Goal: Navigation & Orientation: Find specific page/section

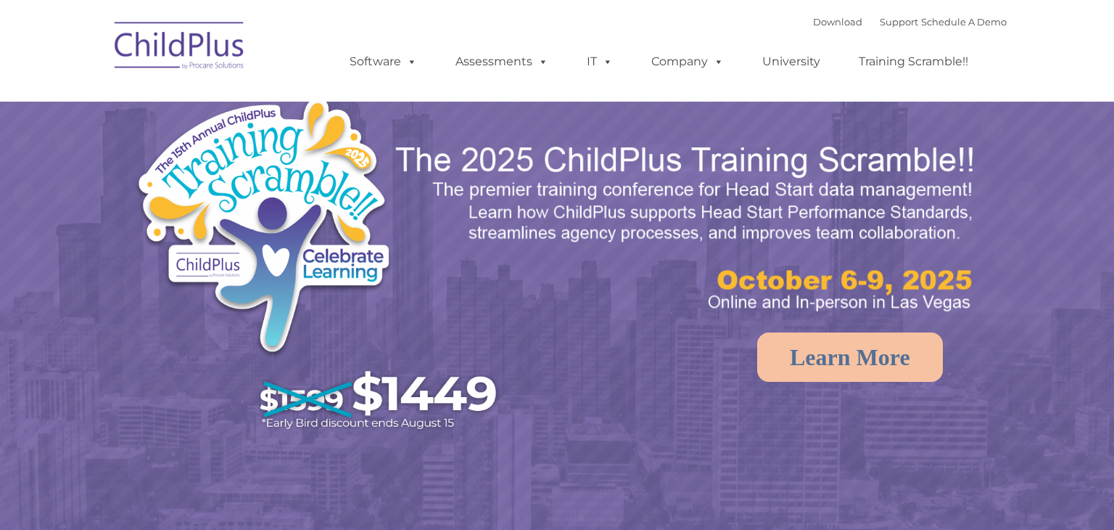
select select "MEDIUM"
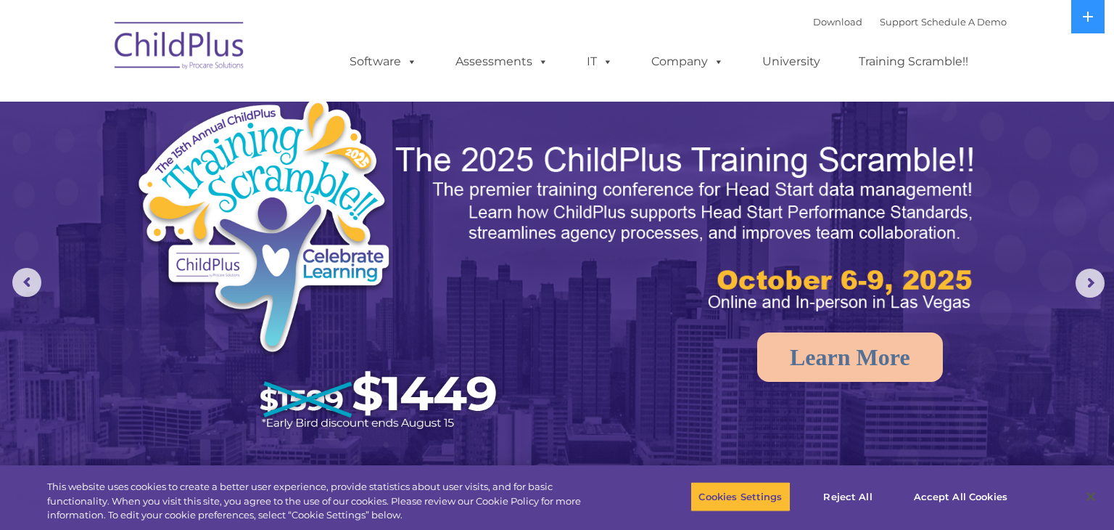
click at [703, 284] on img at bounding box center [687, 229] width 587 height 176
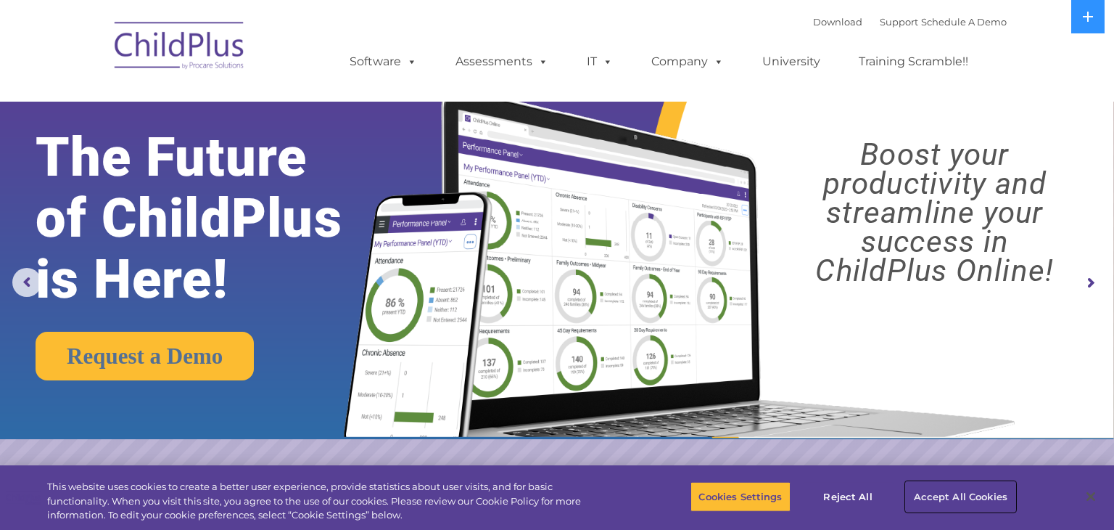
click at [924, 498] on button "Accept All Cookies" at bounding box center [961, 496] width 110 height 30
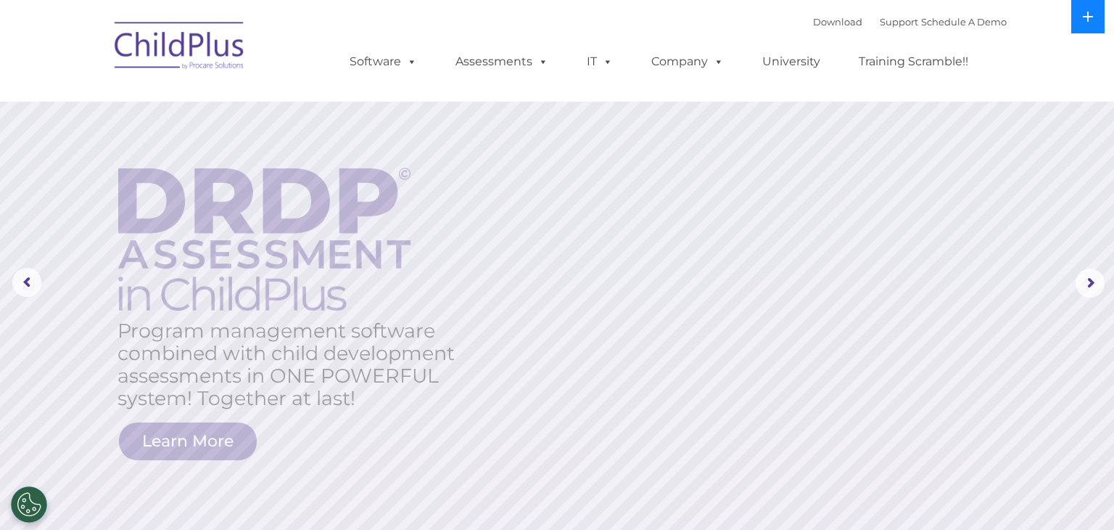
click at [1095, 22] on button at bounding box center [1088, 16] width 33 height 33
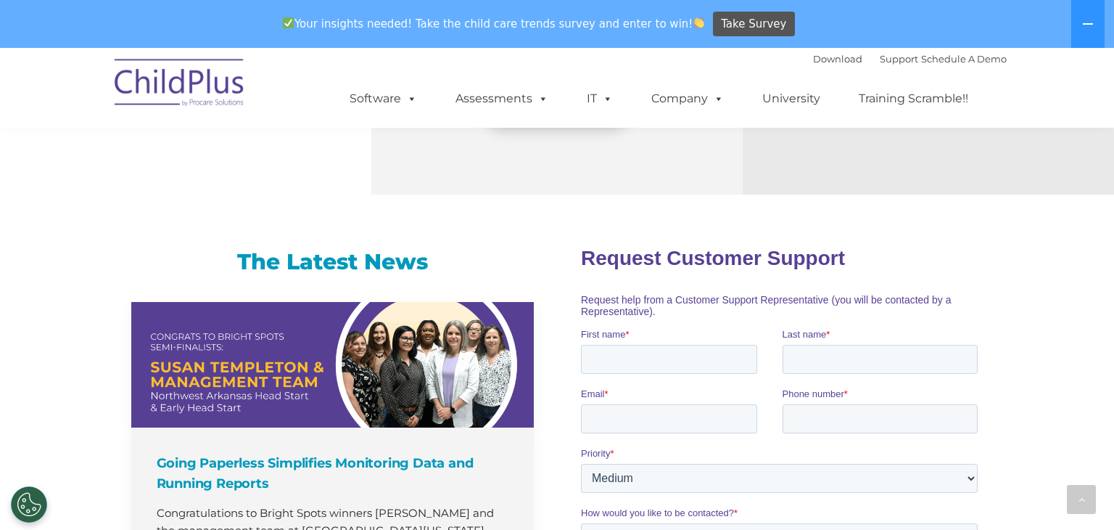
scroll to position [813, 0]
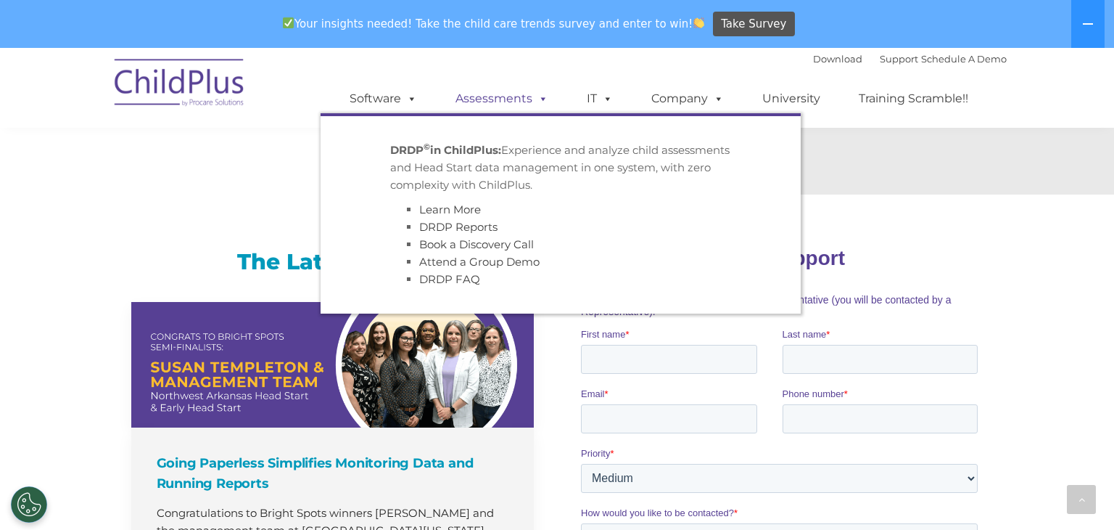
click at [485, 102] on link "Assessments" at bounding box center [502, 98] width 122 height 29
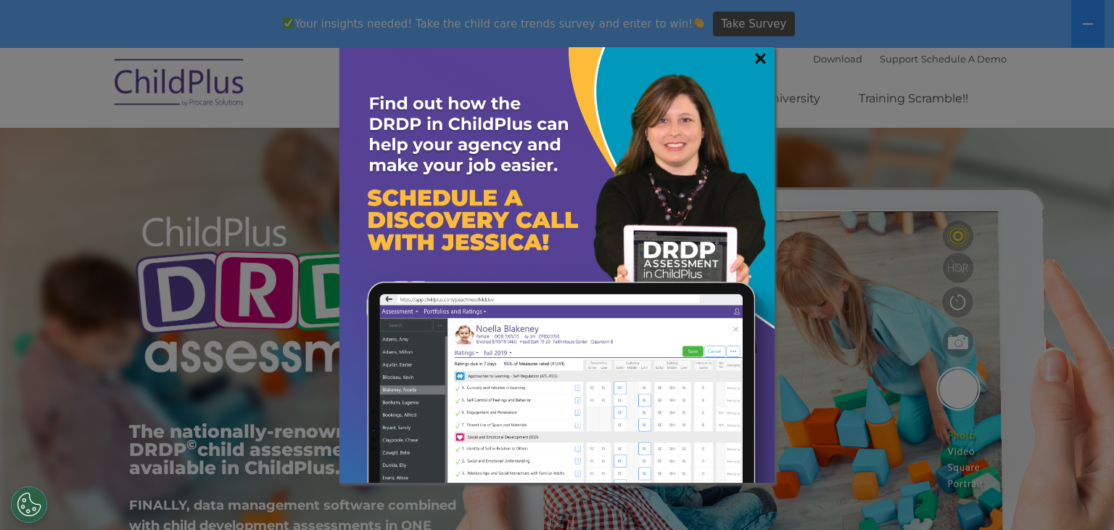
click at [760, 54] on link "×" at bounding box center [760, 58] width 17 height 15
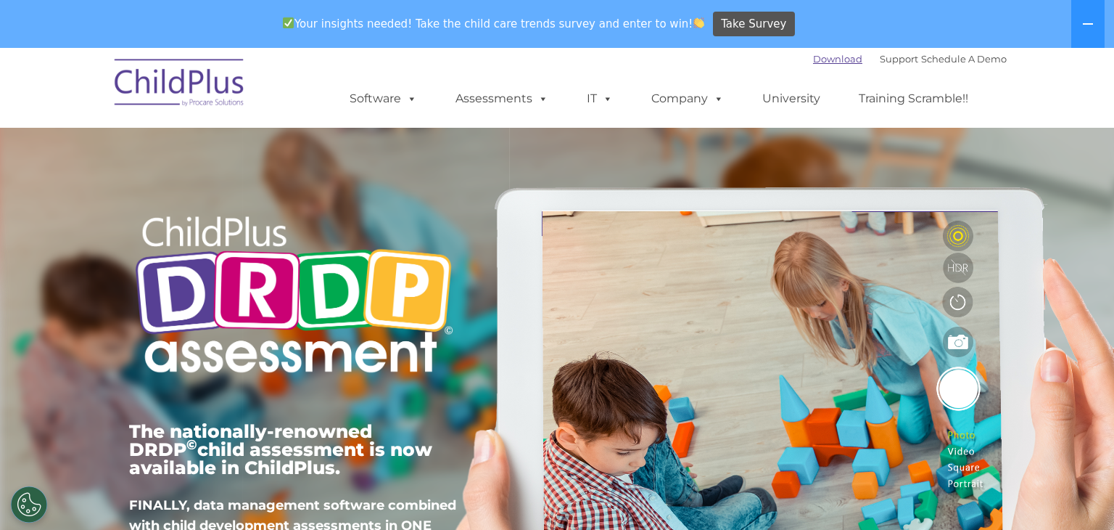
click at [813, 58] on link "Download" at bounding box center [837, 59] width 49 height 12
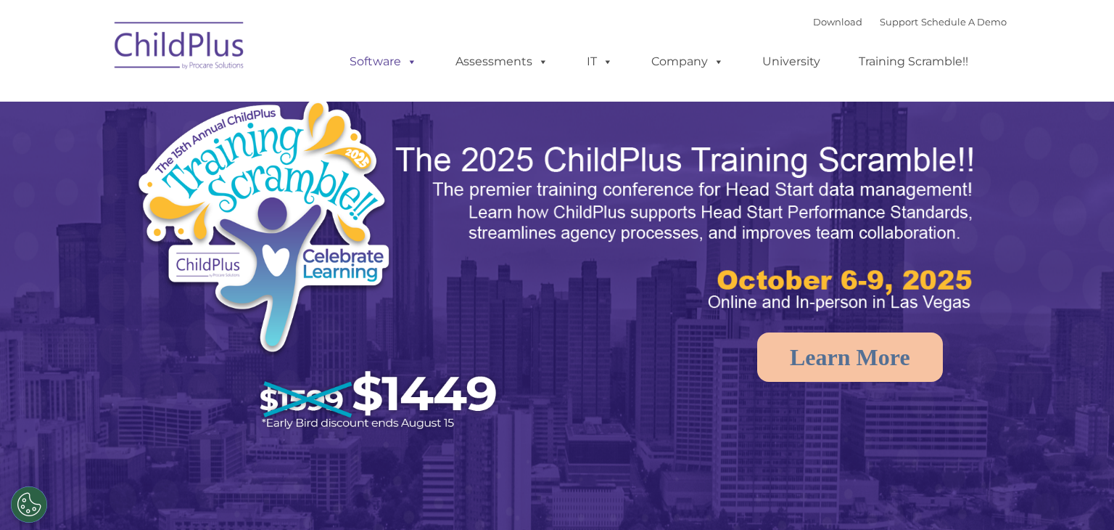
select select "MEDIUM"
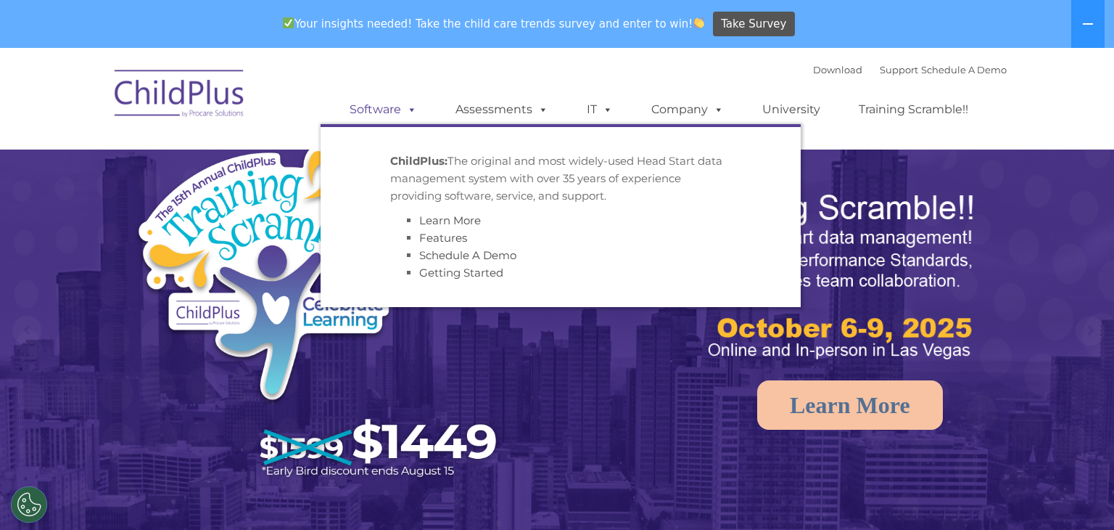
click at [404, 67] on div "Download Support | Schedule A Demo  MENU MENU Software ChildPlus: The original…" at bounding box center [664, 99] width 686 height 80
click at [398, 108] on link "Software" at bounding box center [383, 109] width 96 height 29
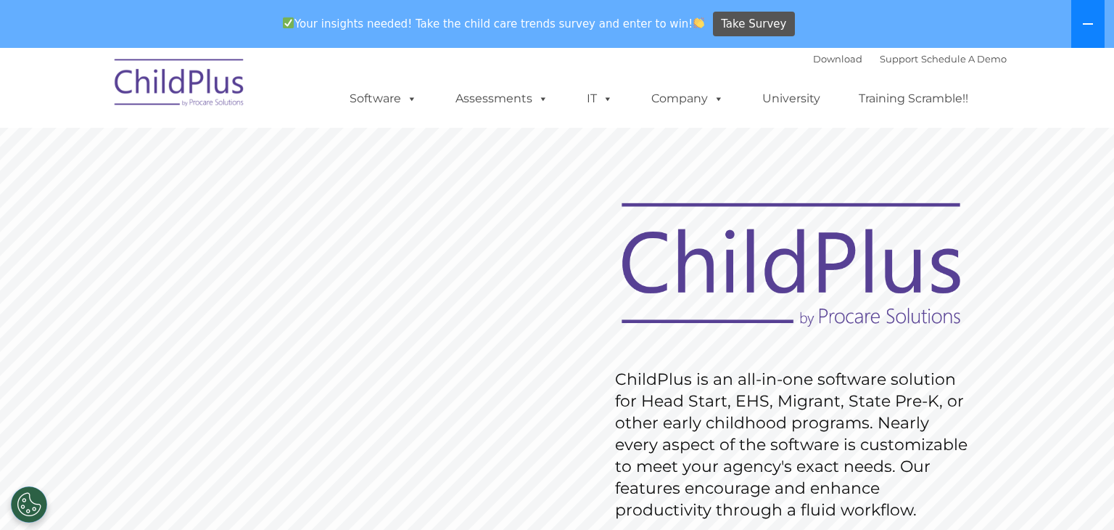
click at [1090, 34] on button at bounding box center [1088, 24] width 33 height 48
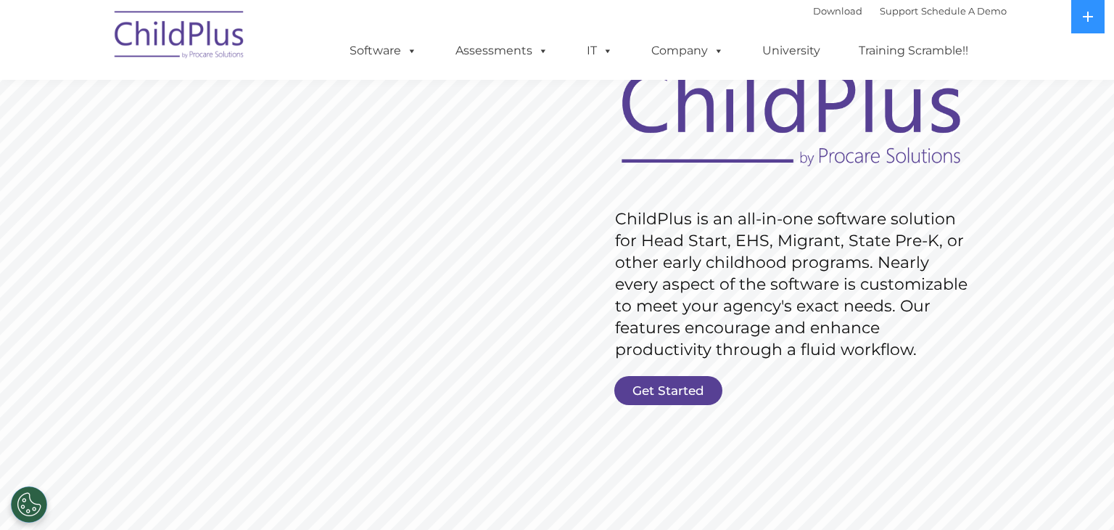
scroll to position [142, 0]
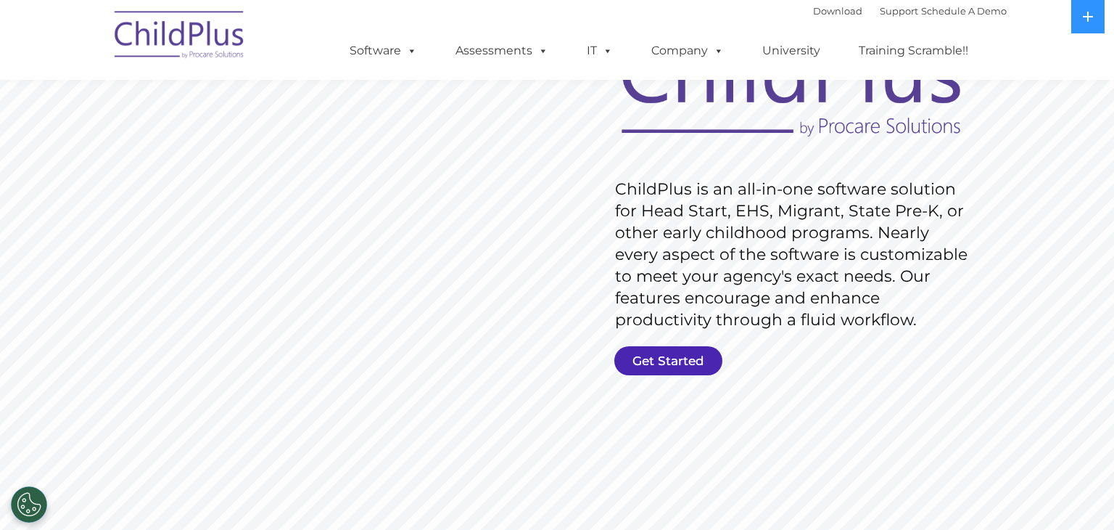
click at [649, 367] on link "Get Started" at bounding box center [668, 360] width 108 height 29
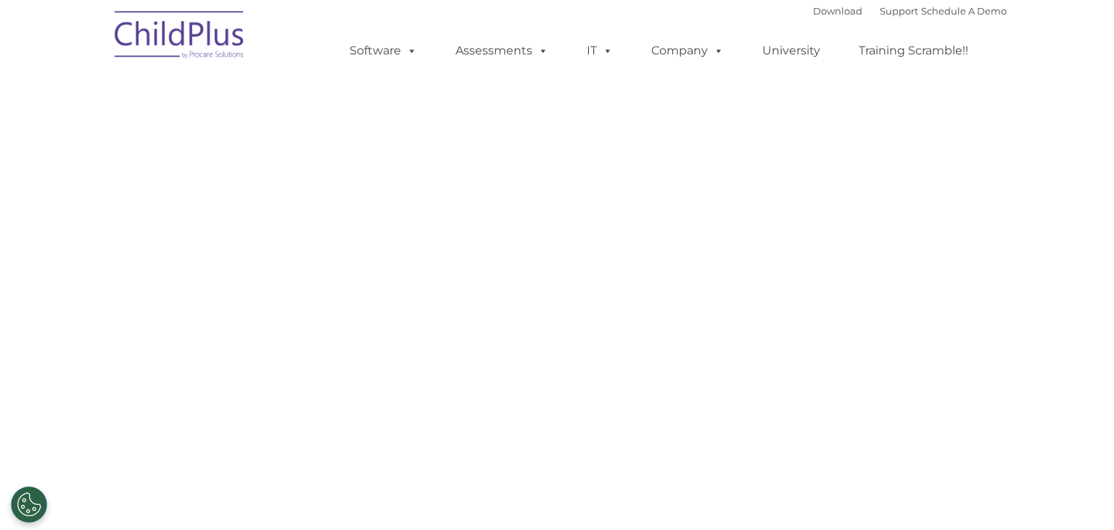
select select "MEDIUM"
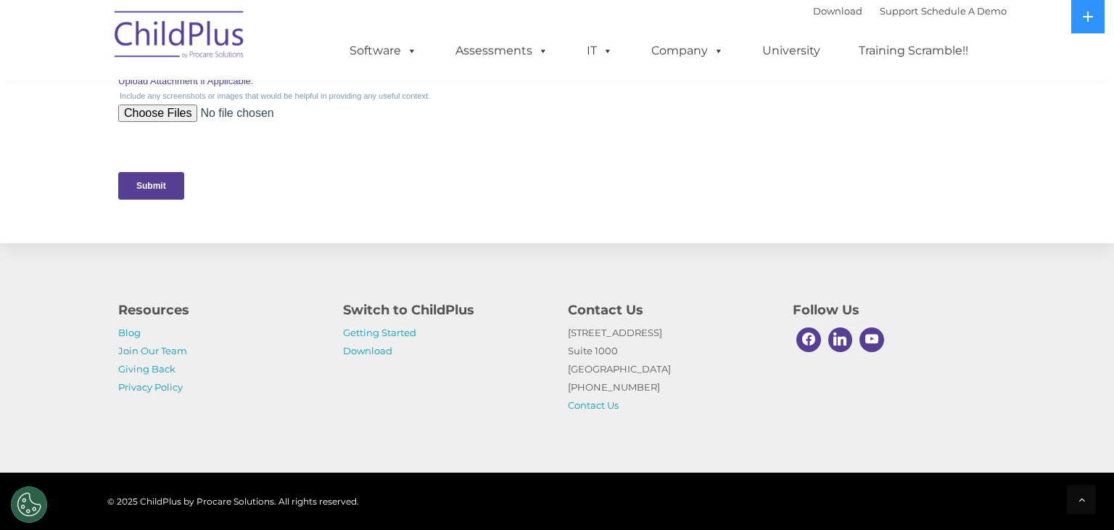
scroll to position [700, 0]
click at [388, 354] on link "Download" at bounding box center [367, 351] width 49 height 12
